Goal: Task Accomplishment & Management: Use online tool/utility

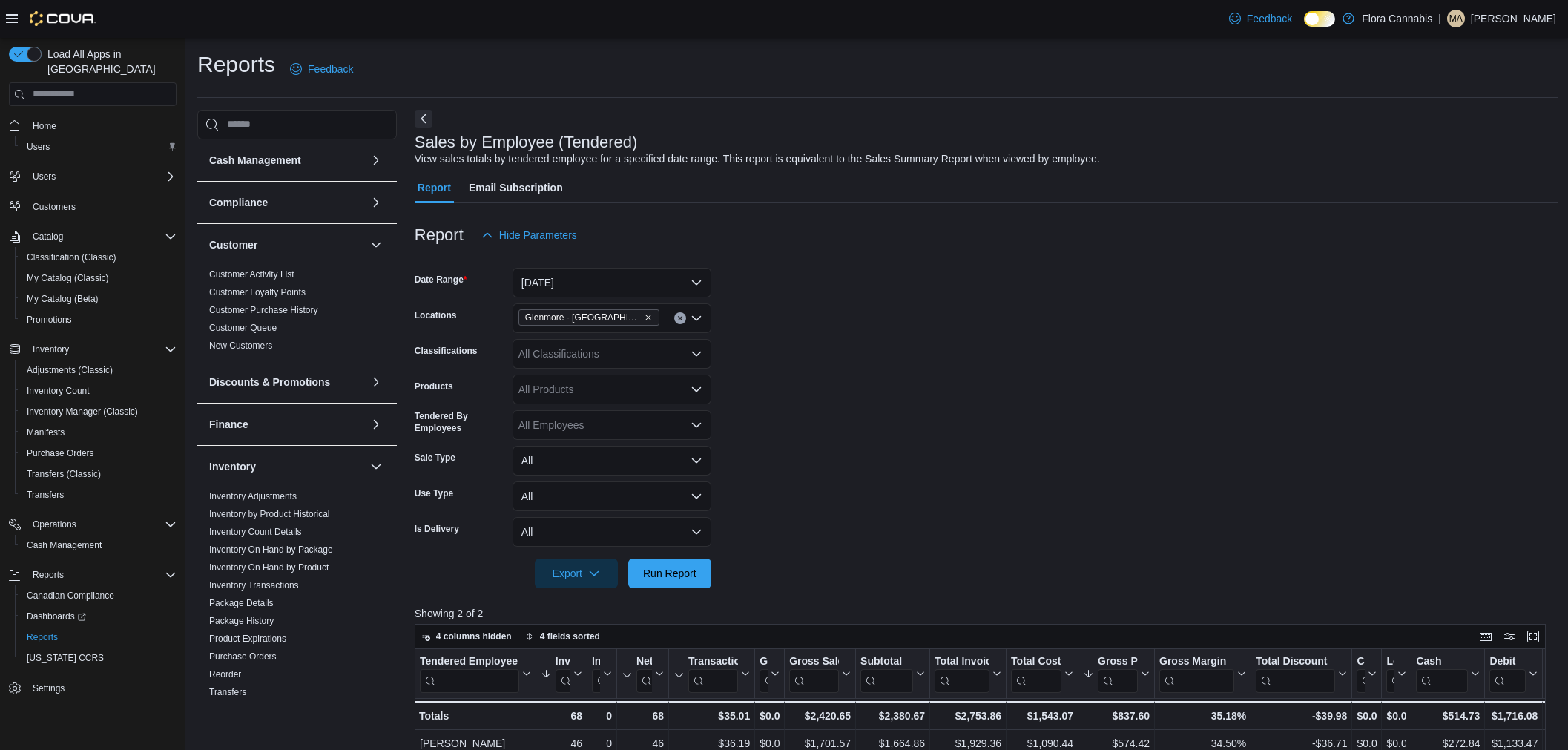
click at [359, 15] on div "Feedback Dark Mode Flora Cannabis | MA [PERSON_NAME]" at bounding box center [784, 19] width 1568 height 38
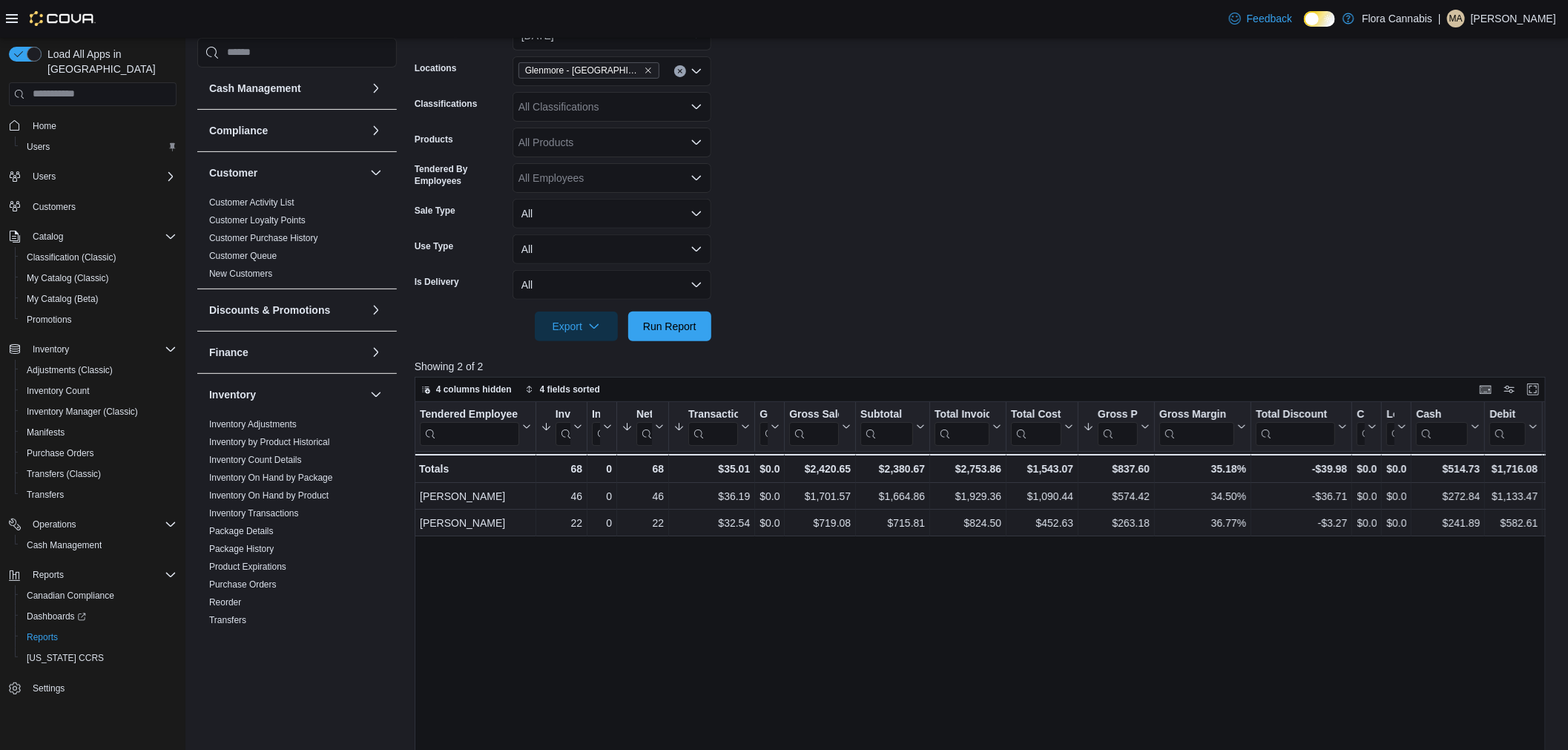
scroll to position [530, 0]
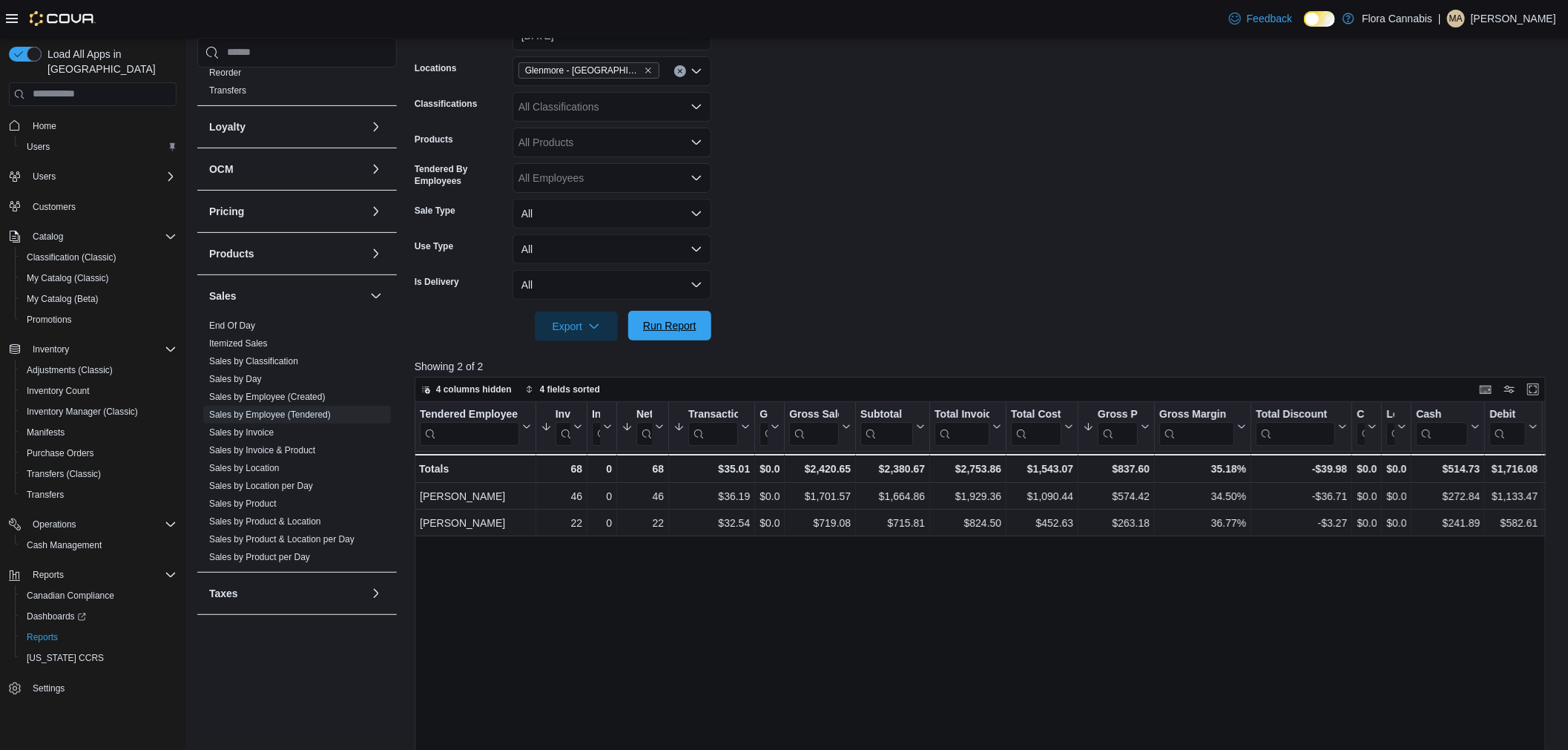
click at [701, 330] on span "Run Report" at bounding box center [670, 326] width 65 height 30
